Goal: Task Accomplishment & Management: Manage account settings

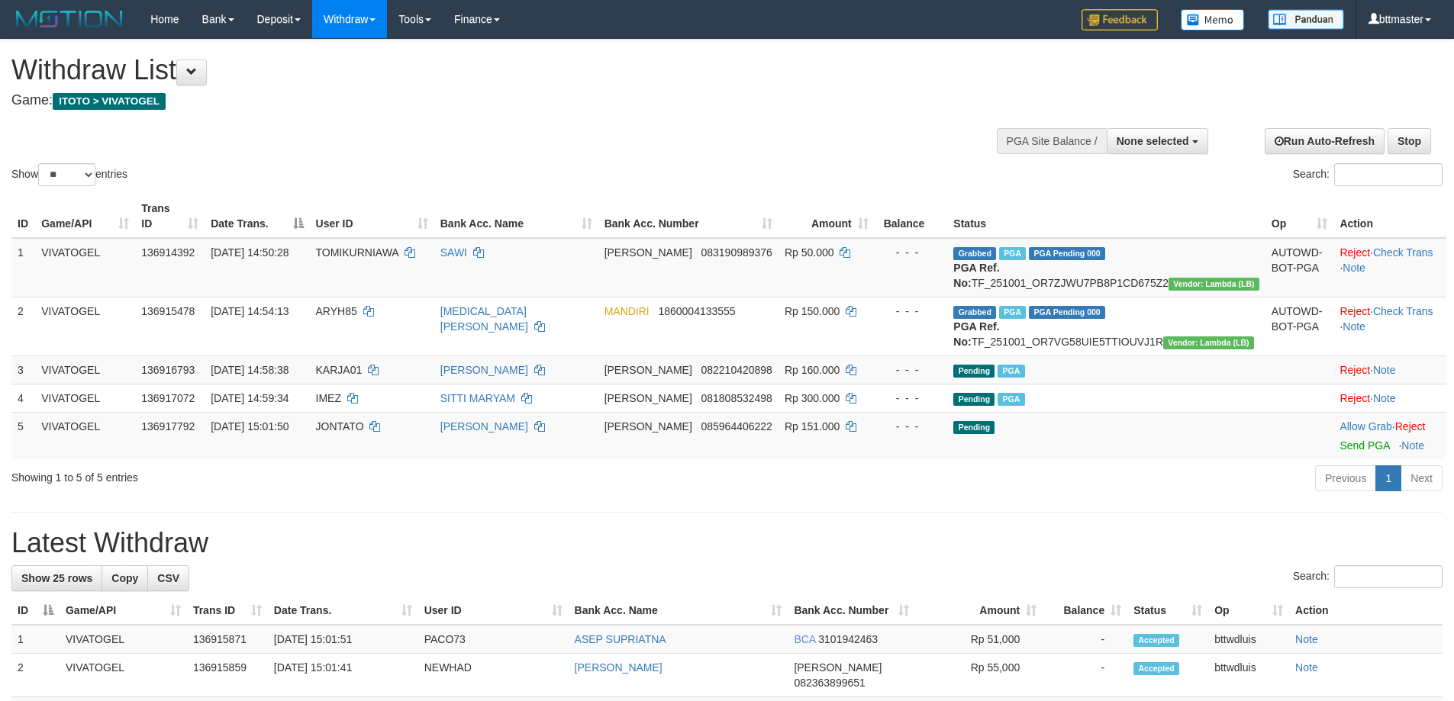
select select
select select "**"
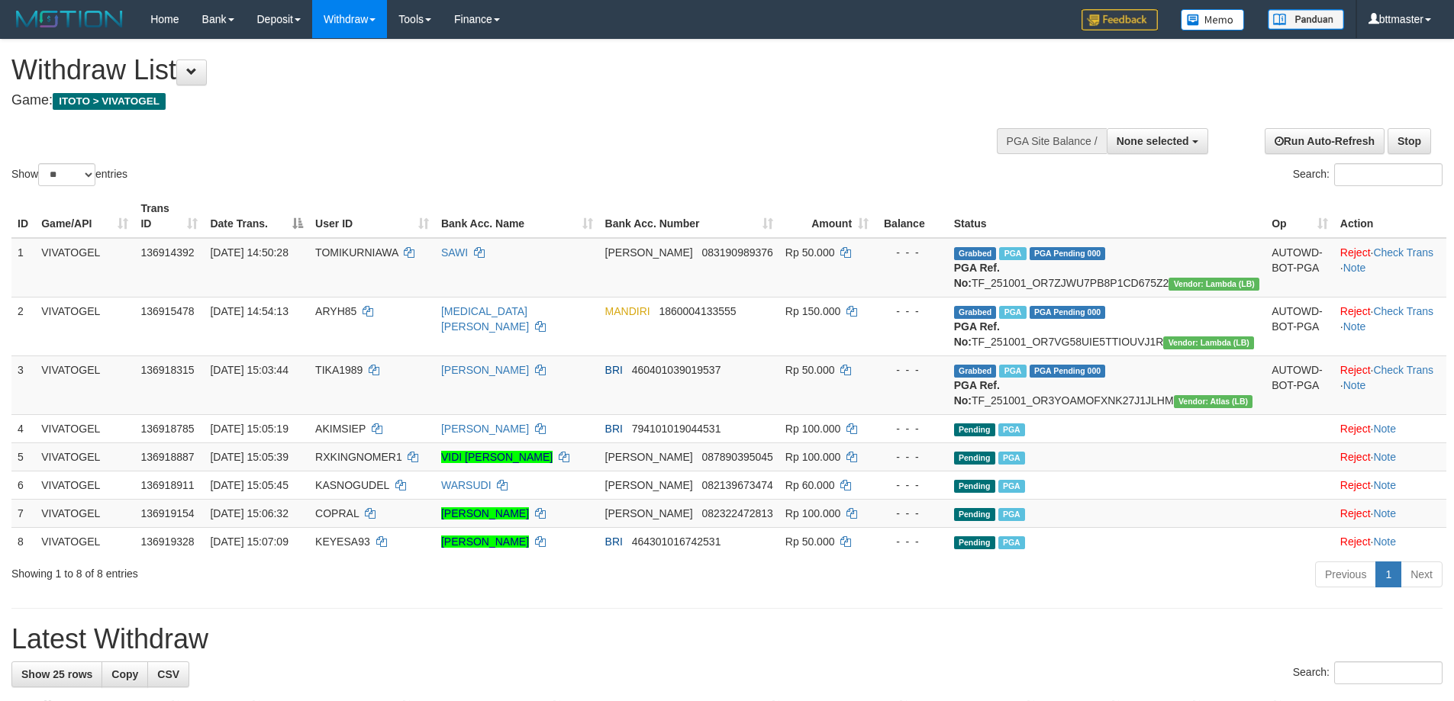
select select
select select "**"
